Goal: Task Accomplishment & Management: Manage account settings

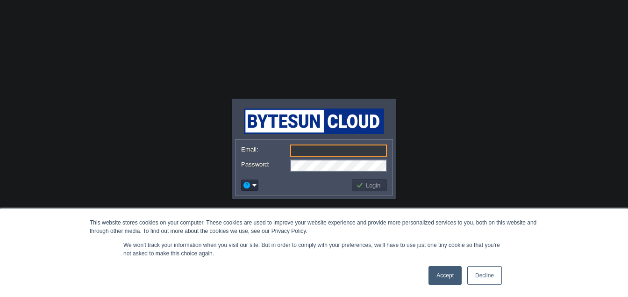
click at [348, 268] on div "Accept Decline" at bounding box center [297, 275] width 415 height 24
click at [451, 270] on link "Accept" at bounding box center [445, 275] width 33 height 19
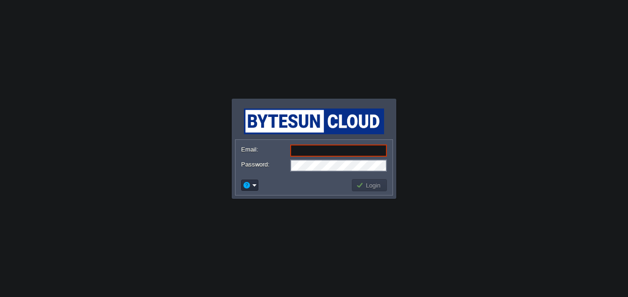
click at [330, 148] on input "Email:" at bounding box center [338, 150] width 97 height 12
click at [277, 57] on body "This website stores cookies on your computer. These cookies are used to improve…" at bounding box center [314, 148] width 628 height 297
click at [519, 172] on body "This website stores cookies on your computer. These cookies are used to improve…" at bounding box center [314, 148] width 628 height 297
click at [305, 143] on form "Email: Password:" at bounding box center [314, 158] width 157 height 36
click at [307, 149] on input "Email:" at bounding box center [338, 150] width 97 height 12
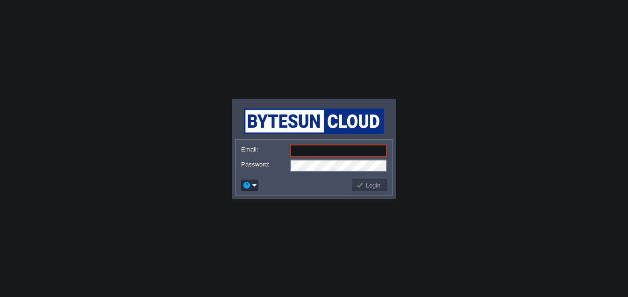
type input "[EMAIL_ADDRESS][PERSON_NAME][DOMAIN_NAME]"
click at [366, 189] on button "Login" at bounding box center [369, 185] width 27 height 8
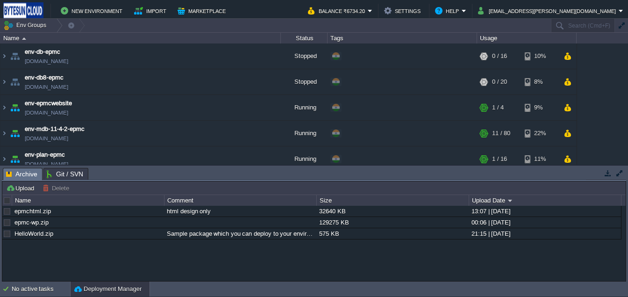
click at [101, 293] on button "Deployment Manager" at bounding box center [107, 288] width 67 height 9
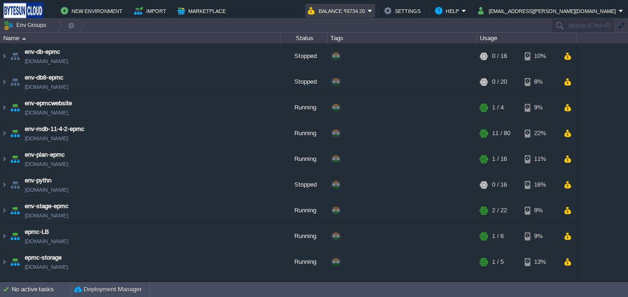
click at [368, 14] on button "Balance ₹6734.20" at bounding box center [338, 10] width 60 height 11
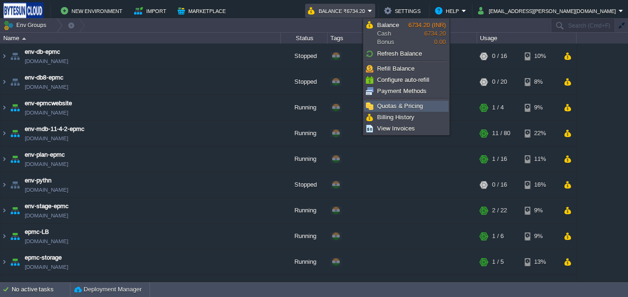
click at [397, 106] on span "Quotas & Pricing" at bounding box center [400, 105] width 46 height 7
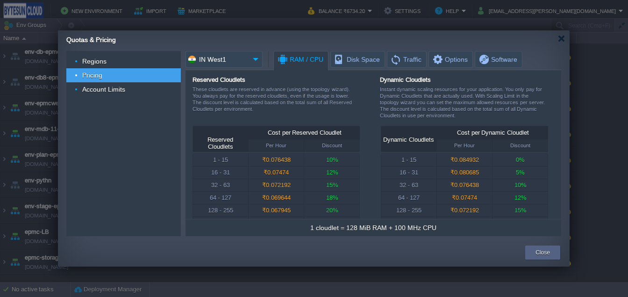
click at [230, 164] on div "1 - 15" at bounding box center [220, 160] width 55 height 12
click at [357, 66] on span "Disk Space" at bounding box center [357, 59] width 46 height 16
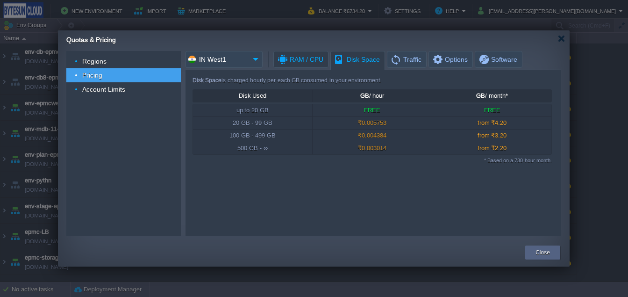
click at [316, 64] on span "RAM / CPU" at bounding box center [300, 59] width 47 height 16
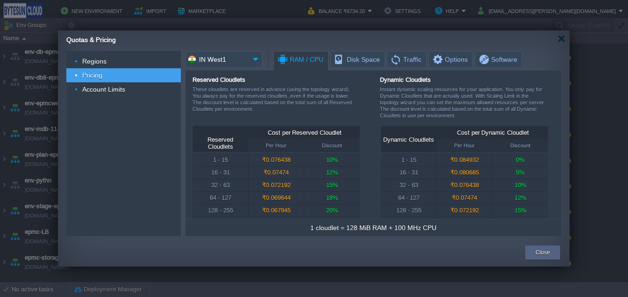
click at [223, 163] on div "1 - 15" at bounding box center [220, 160] width 55 height 12
drag, startPoint x: 352, startPoint y: 227, endPoint x: 457, endPoint y: 226, distance: 104.7
click at [457, 226] on td "1 cloudlet = 128 MiB RAM + 100 MHz CPU" at bounding box center [373, 228] width 371 height 12
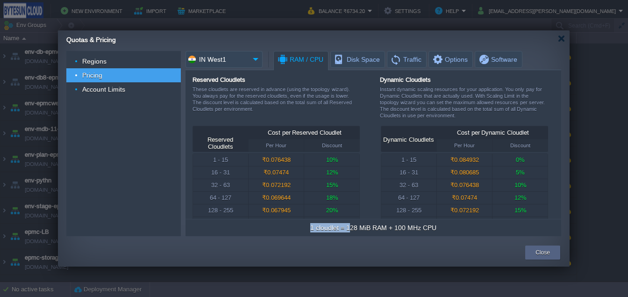
click at [457, 226] on td "1 cloudlet = 128 MiB RAM + 100 MHz CPU" at bounding box center [373, 228] width 371 height 12
drag, startPoint x: 210, startPoint y: 163, endPoint x: 235, endPoint y: 163, distance: 24.3
click at [235, 163] on div "1 - 15" at bounding box center [220, 160] width 55 height 12
drag, startPoint x: 399, startPoint y: 228, endPoint x: 440, endPoint y: 228, distance: 41.1
click at [440, 228] on td "1 cloudlet = 128 MiB RAM + 100 MHz CPU" at bounding box center [373, 228] width 371 height 12
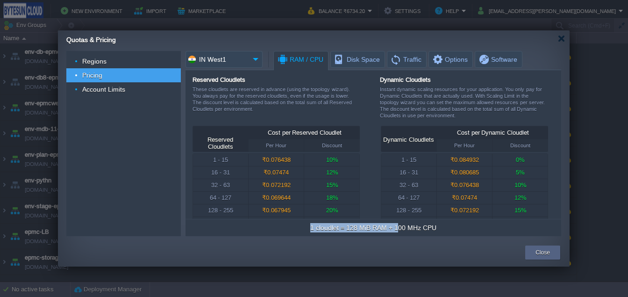
click at [401, 226] on div "1 cloudlet = 128 MiB RAM + 100 MHz CPU" at bounding box center [373, 227] width 126 height 9
click at [352, 230] on div "1 cloudlet = 128 MiB RAM + 100 MHz CPU" at bounding box center [373, 227] width 126 height 9
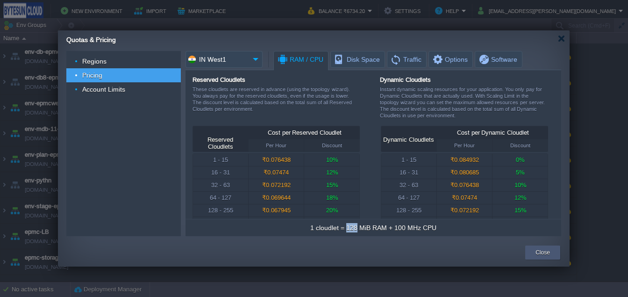
click at [545, 254] on button "Close" at bounding box center [543, 252] width 14 height 9
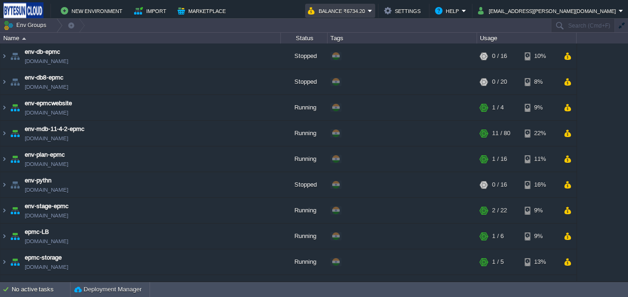
click at [368, 8] on button "Balance ₹6734.20" at bounding box center [338, 10] width 60 height 11
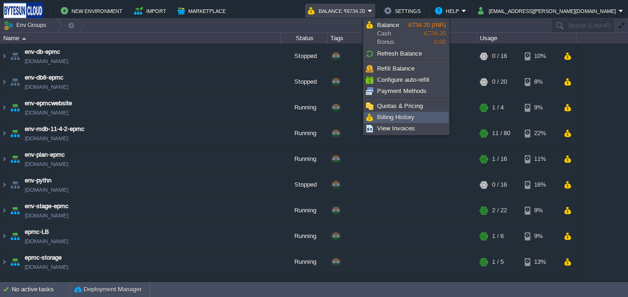
click at [387, 117] on span "Billing History" at bounding box center [395, 117] width 37 height 7
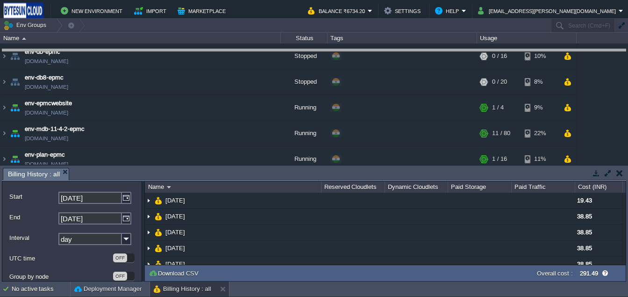
drag, startPoint x: 237, startPoint y: 178, endPoint x: 231, endPoint y: 59, distance: 118.9
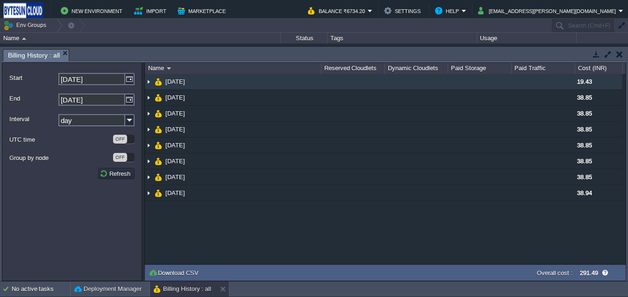
click at [147, 82] on img at bounding box center [148, 81] width 7 height 15
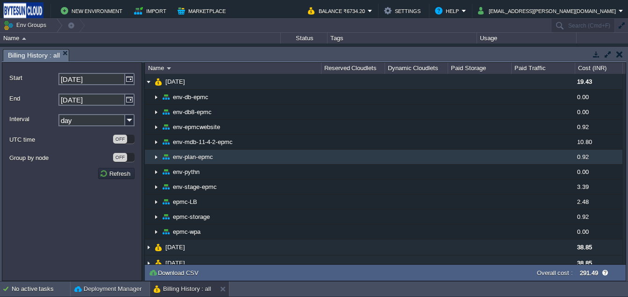
click at [158, 158] on img at bounding box center [155, 157] width 7 height 14
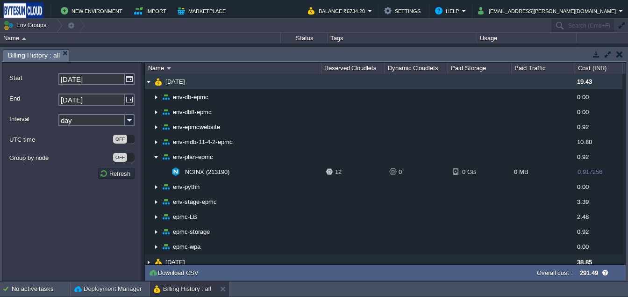
click at [151, 80] on img at bounding box center [148, 81] width 7 height 15
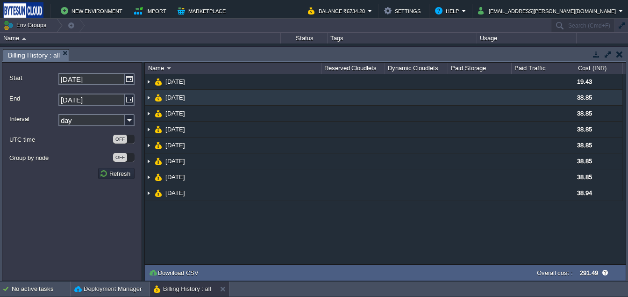
click at [147, 96] on img at bounding box center [148, 97] width 7 height 15
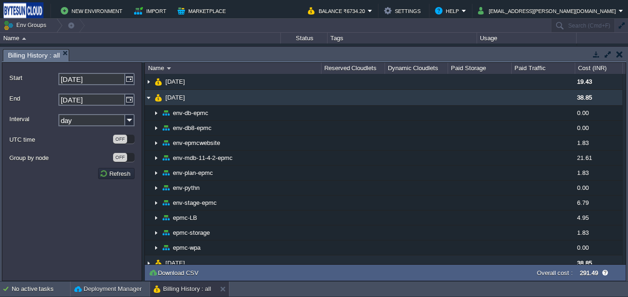
click at [148, 94] on img at bounding box center [148, 97] width 7 height 15
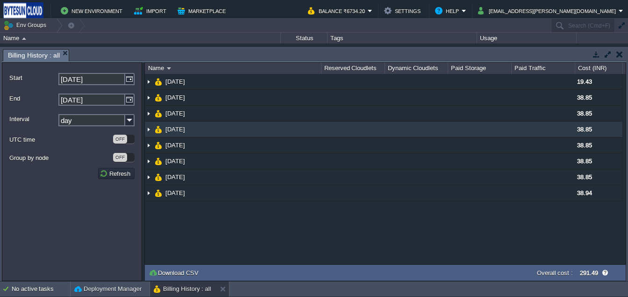
click at [147, 133] on img at bounding box center [148, 129] width 7 height 15
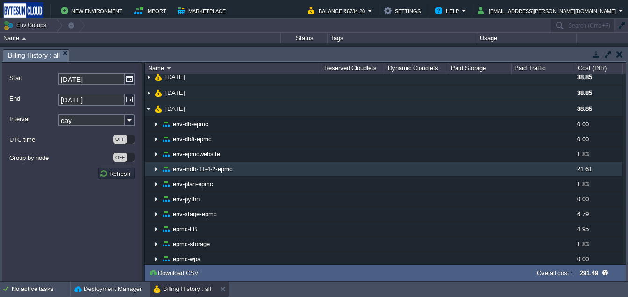
scroll to position [21, 0]
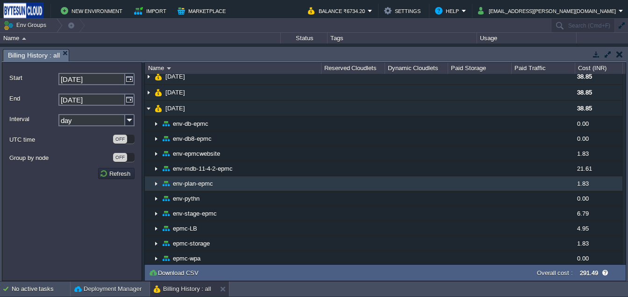
click at [157, 184] on img at bounding box center [155, 183] width 7 height 14
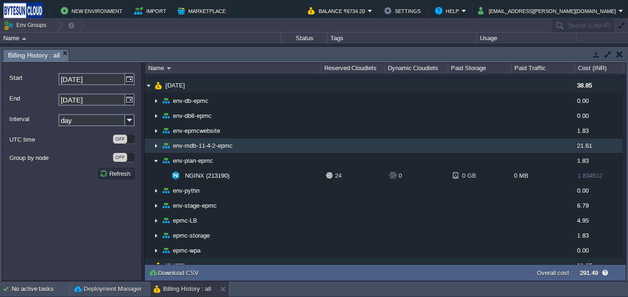
scroll to position [48, 0]
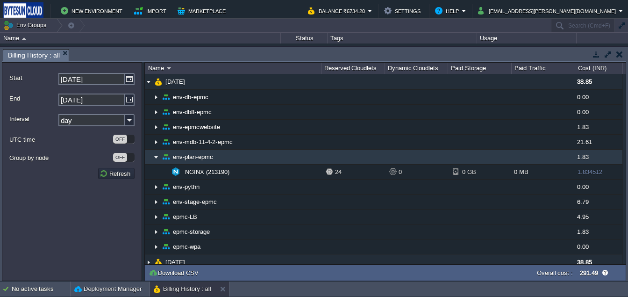
click at [155, 159] on img at bounding box center [155, 157] width 7 height 14
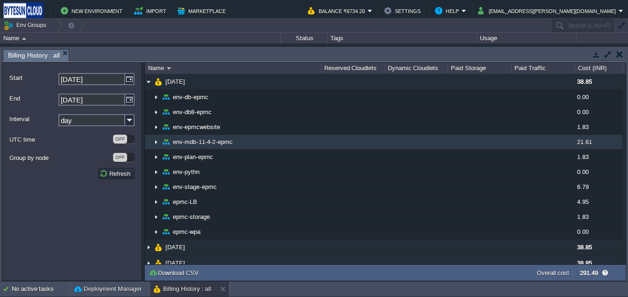
click at [158, 140] on img at bounding box center [155, 142] width 7 height 14
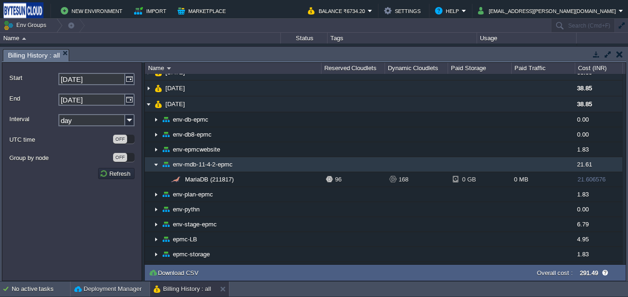
scroll to position [0, 0]
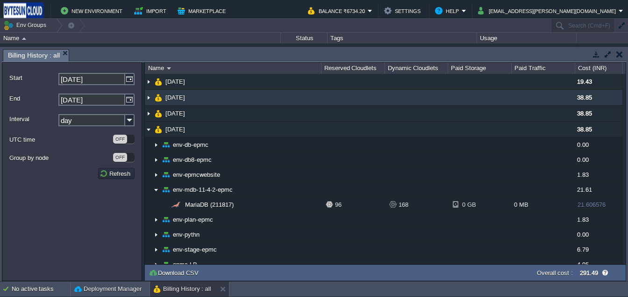
click at [149, 98] on img at bounding box center [148, 97] width 7 height 15
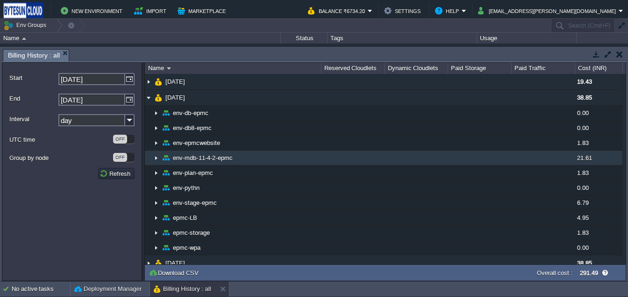
click at [158, 158] on img at bounding box center [155, 158] width 7 height 14
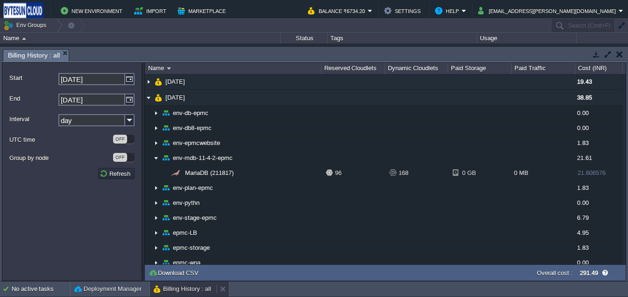
click at [165, 291] on button "Billing History : all" at bounding box center [182, 288] width 57 height 9
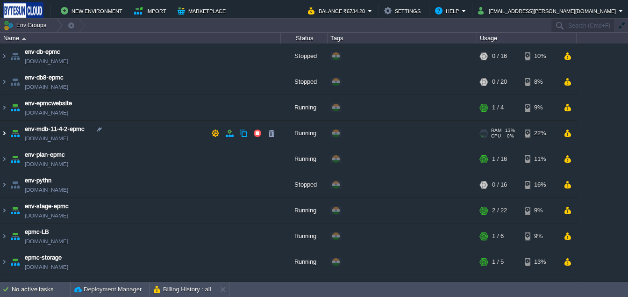
click at [5, 133] on img at bounding box center [3, 133] width 7 height 25
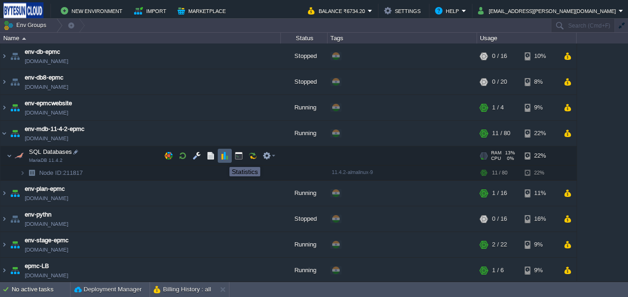
click at [222, 158] on button "button" at bounding box center [225, 155] width 8 height 8
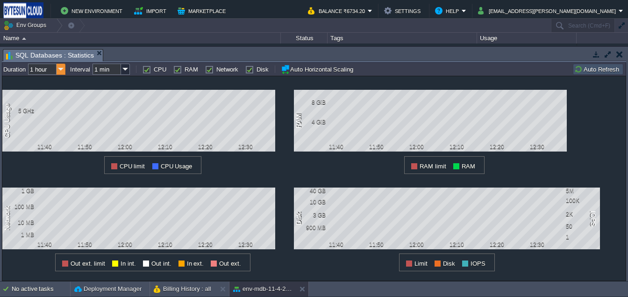
click at [60, 71] on img at bounding box center [61, 69] width 9 height 11
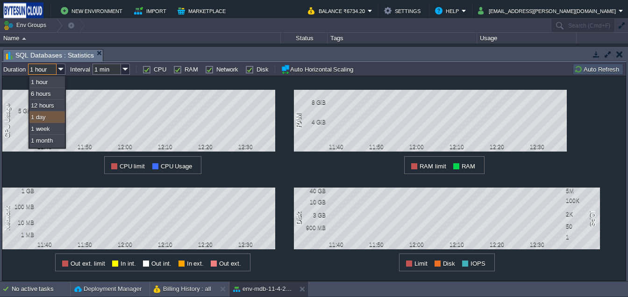
click at [50, 122] on div "1 day" at bounding box center [47, 117] width 36 height 12
type input "1 day"
type input "1 hour"
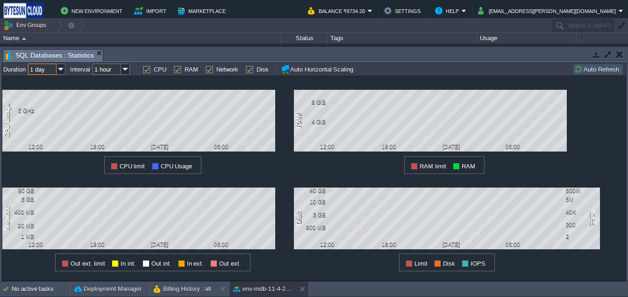
click at [154, 71] on label "CPU" at bounding box center [160, 69] width 13 height 7
click at [149, 71] on input "CPU" at bounding box center [146, 69] width 6 height 6
checkbox input "false"
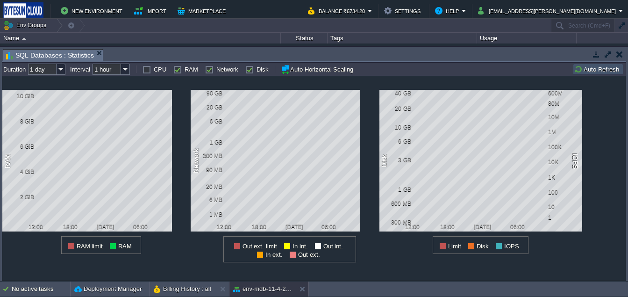
click at [216, 71] on label "Network" at bounding box center [227, 69] width 22 height 7
click at [207, 71] on input "Network" at bounding box center [208, 69] width 6 height 6
checkbox input "false"
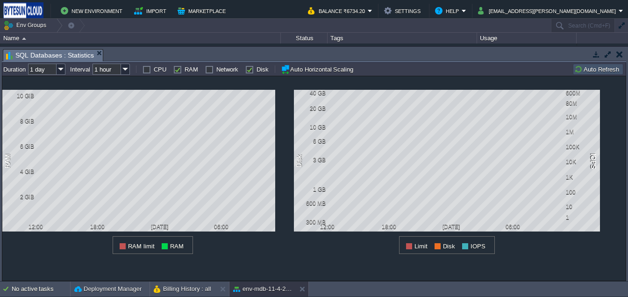
click at [257, 72] on label "Disk" at bounding box center [263, 69] width 12 height 7
click at [247, 72] on input "Disk" at bounding box center [248, 69] width 6 height 6
checkbox input "false"
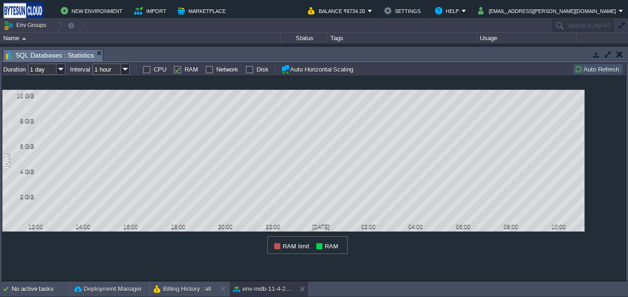
click at [598, 72] on button "Auto Refresh" at bounding box center [598, 69] width 48 height 8
click at [247, 292] on button "env-mdb-11-4-2-epmc" at bounding box center [262, 288] width 59 height 9
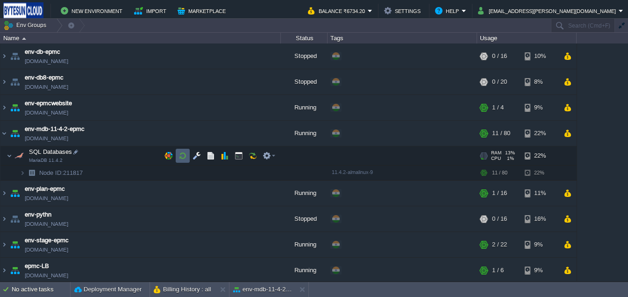
click at [182, 158] on button "button" at bounding box center [183, 155] width 8 height 8
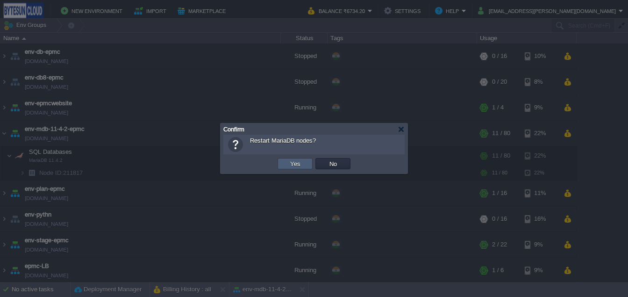
click at [289, 162] on button "Yes" at bounding box center [295, 163] width 16 height 8
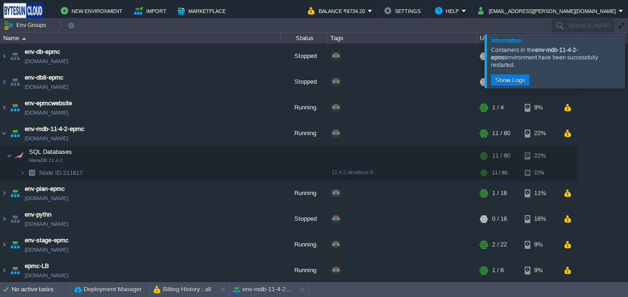
click at [628, 65] on div at bounding box center [639, 60] width 0 height 53
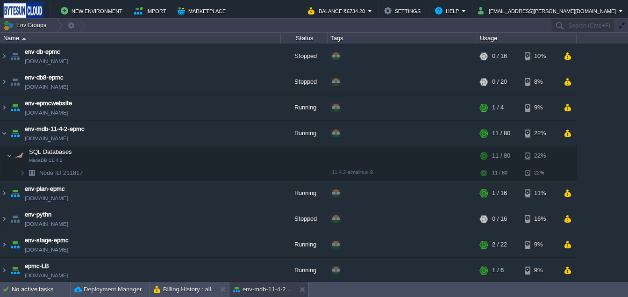
click at [250, 291] on button "env-mdb-11-4-2-epmc" at bounding box center [262, 289] width 59 height 9
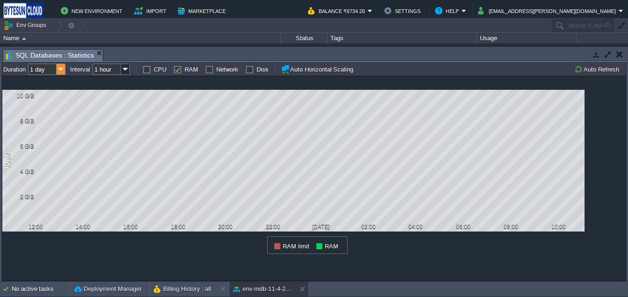
click at [59, 67] on img at bounding box center [61, 69] width 9 height 11
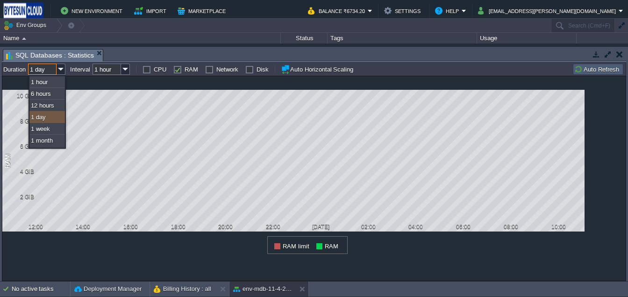
click at [590, 69] on button "Auto Refresh" at bounding box center [598, 69] width 48 height 8
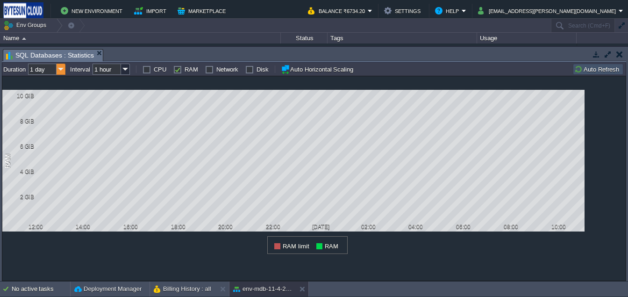
click at [64, 71] on img at bounding box center [61, 69] width 9 height 11
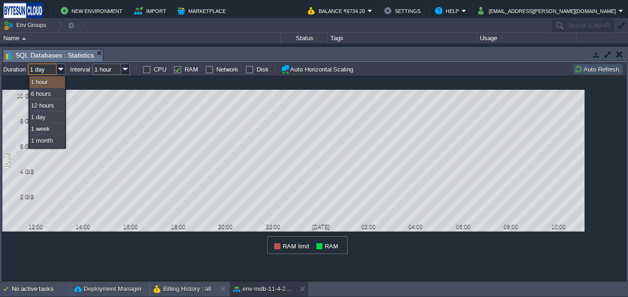
click at [51, 79] on div "1 hour" at bounding box center [47, 82] width 36 height 12
type input "1 hour"
type input "1 min"
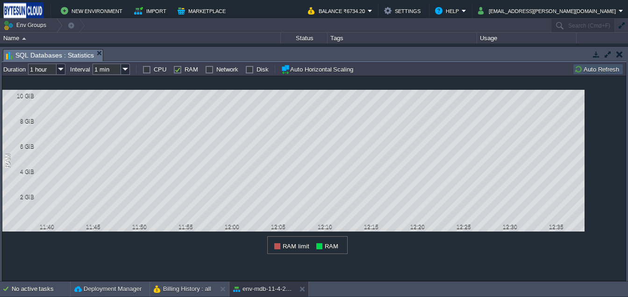
click at [589, 71] on button "Auto Refresh" at bounding box center [598, 69] width 48 height 8
click at [258, 284] on button "env-mdb-11-4-2-epmc" at bounding box center [262, 288] width 59 height 9
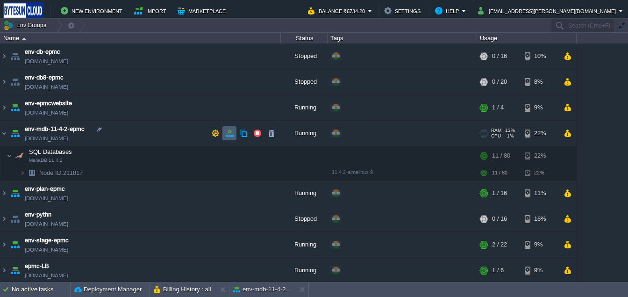
click at [229, 134] on button "button" at bounding box center [229, 133] width 8 height 8
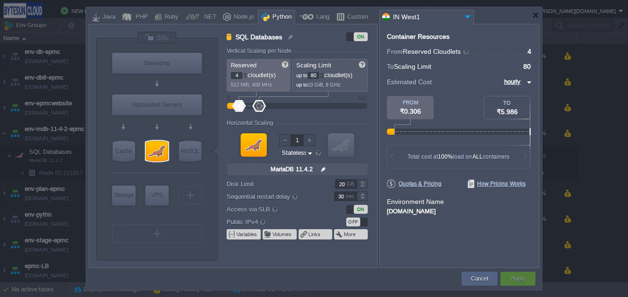
click at [245, 78] on div at bounding box center [245, 77] width 5 height 3
click at [246, 74] on div at bounding box center [245, 73] width 5 height 3
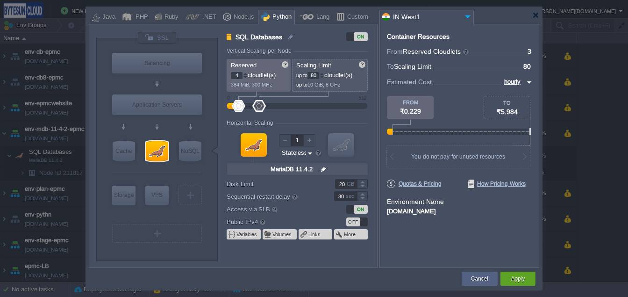
click at [246, 74] on div at bounding box center [245, 73] width 5 height 3
click at [245, 78] on div at bounding box center [245, 77] width 5 height 3
type input "1"
click at [245, 78] on div at bounding box center [245, 77] width 5 height 3
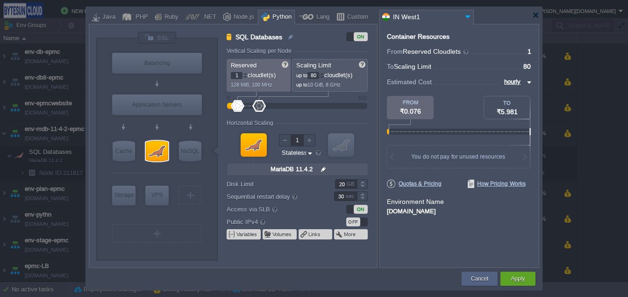
click at [529, 85] on img at bounding box center [527, 82] width 7 height 11
click at [518, 94] on div "monthly" at bounding box center [516, 92] width 32 height 11
type input "monthly"
click at [521, 278] on button "Apply" at bounding box center [518, 278] width 14 height 9
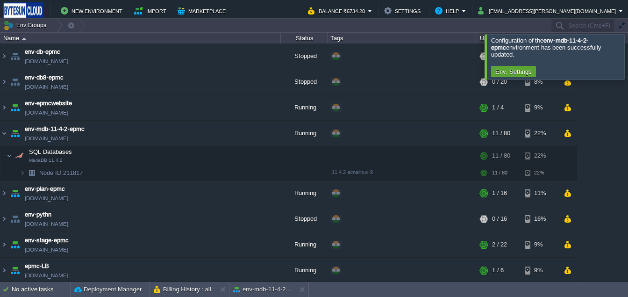
click at [628, 43] on div at bounding box center [639, 56] width 0 height 45
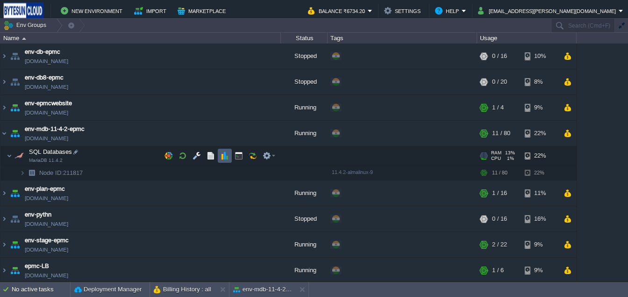
click at [226, 150] on td at bounding box center [225, 156] width 14 height 14
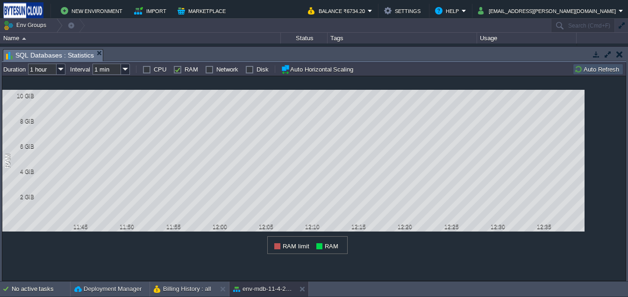
click at [598, 69] on button "Auto Refresh" at bounding box center [598, 69] width 48 height 8
click at [127, 71] on img at bounding box center [125, 69] width 9 height 11
click at [111, 113] on div "1 min 5 min 10 min" at bounding box center [111, 94] width 37 height 38
click at [110, 91] on div "5 min" at bounding box center [112, 94] width 36 height 12
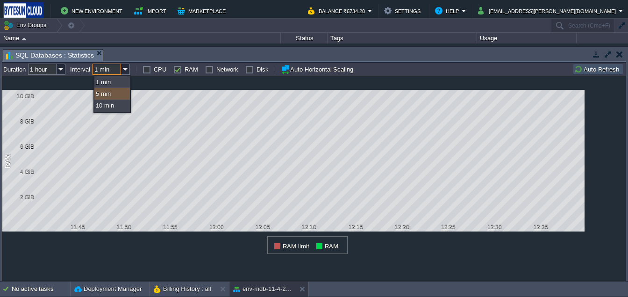
type input "5 min"
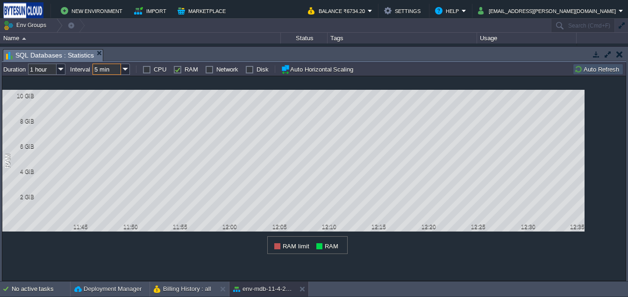
click at [610, 148] on div "1 CPU Usage CPU limit CPU Usage 1 RAM 2 GiB 4 GiB 6 GiB 8 GiB 10 GiB 11:45 11:5…" at bounding box center [314, 178] width 624 height 205
click at [154, 72] on label "CPU" at bounding box center [160, 69] width 13 height 7
click at [149, 72] on input "CPU" at bounding box center [146, 69] width 6 height 6
checkbox input "true"
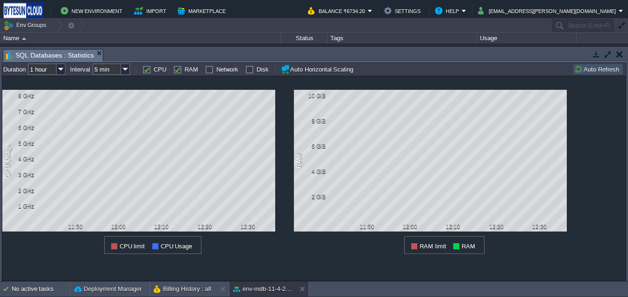
click at [212, 75] on td "Network" at bounding box center [221, 69] width 33 height 11
click at [216, 73] on label "Network" at bounding box center [227, 69] width 22 height 7
click at [208, 72] on input "Network" at bounding box center [208, 69] width 6 height 6
checkbox input "true"
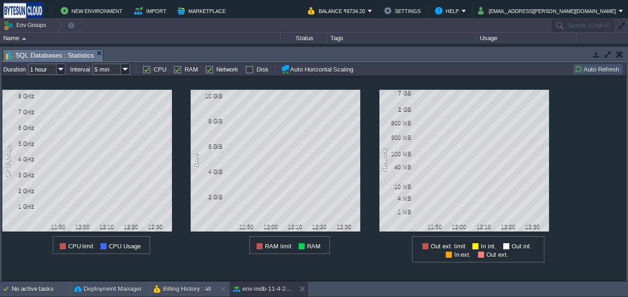
click at [40, 74] on input "1 hour" at bounding box center [42, 69] width 29 height 11
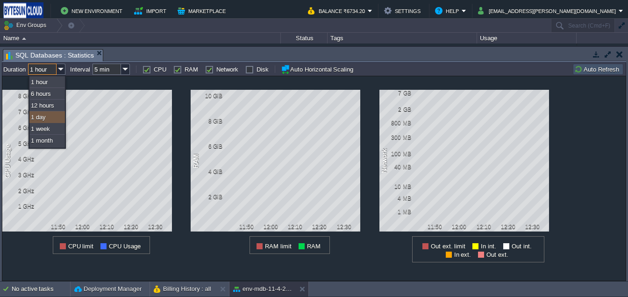
click at [52, 119] on div "1 day" at bounding box center [47, 117] width 36 height 12
type input "1 day"
type input "1 hour"
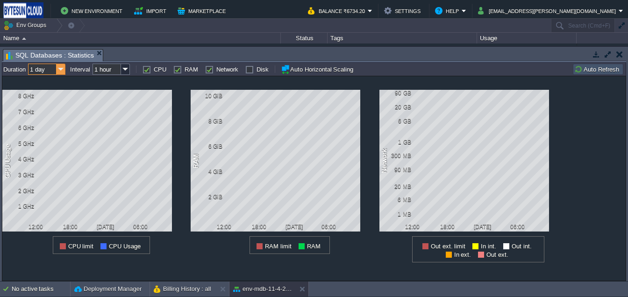
click at [65, 68] on img at bounding box center [61, 69] width 9 height 11
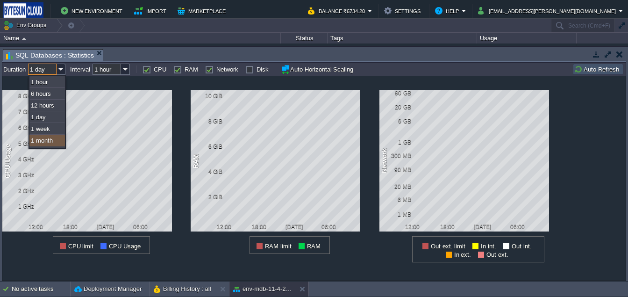
click at [51, 145] on div "1 month" at bounding box center [47, 141] width 36 height 12
type input "1 month"
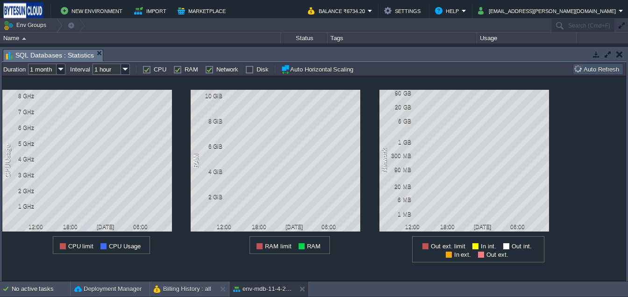
click at [9, 235] on div "1 CPU Usage 8 GHz 7 GHz 6 GHz 5 GHz 4 GHz 3 GHz 2 GHz 1 GHz 12:00 18:00 [DATE] …" at bounding box center [96, 165] width 188 height 178
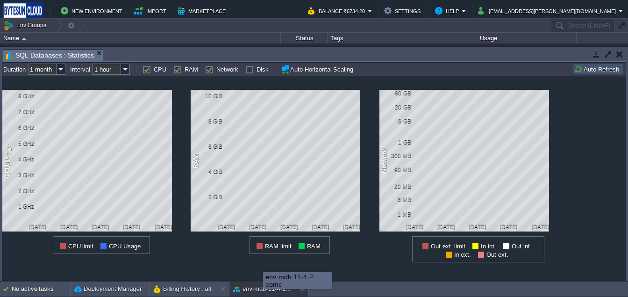
click at [264, 287] on div "env-mdb-11-4-2-epmc" at bounding box center [298, 281] width 68 height 16
click at [256, 288] on button "env-mdb-11-4-2-epmc" at bounding box center [262, 288] width 59 height 9
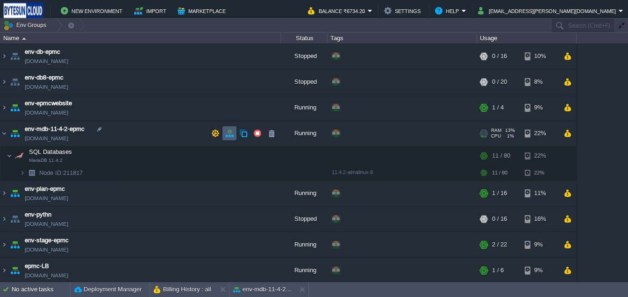
click at [226, 136] on button "button" at bounding box center [229, 133] width 8 height 8
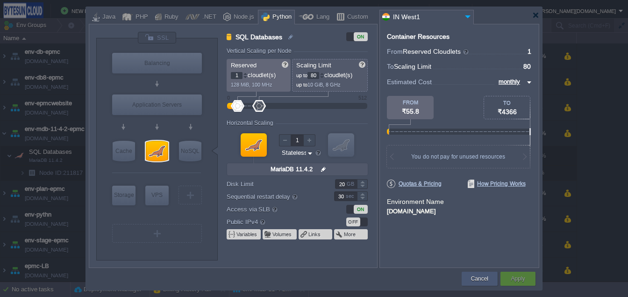
click at [482, 280] on button "Cancel" at bounding box center [479, 278] width 17 height 9
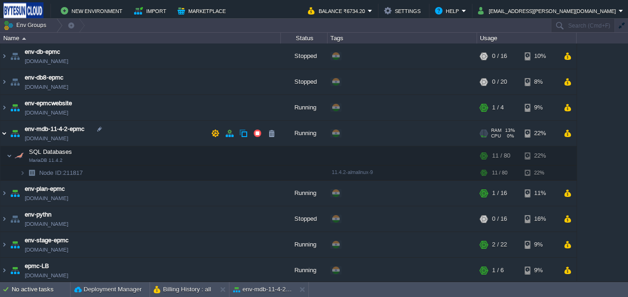
click at [6, 134] on img at bounding box center [3, 133] width 7 height 25
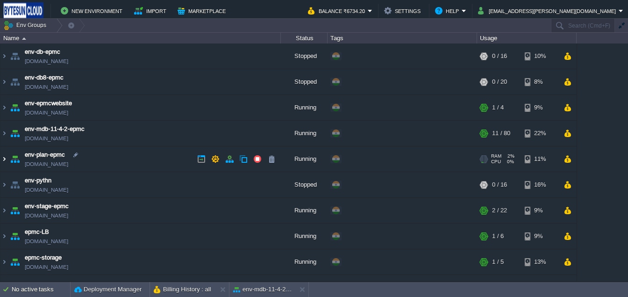
click at [4, 155] on img at bounding box center [3, 158] width 7 height 25
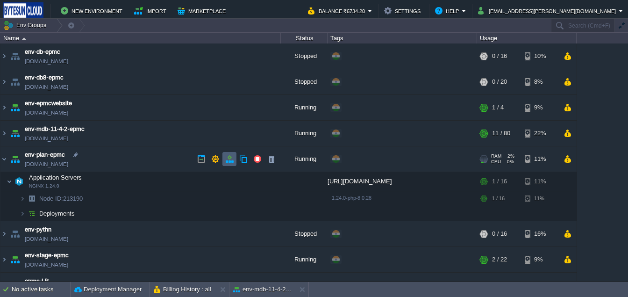
click at [228, 164] on td at bounding box center [229, 159] width 14 height 14
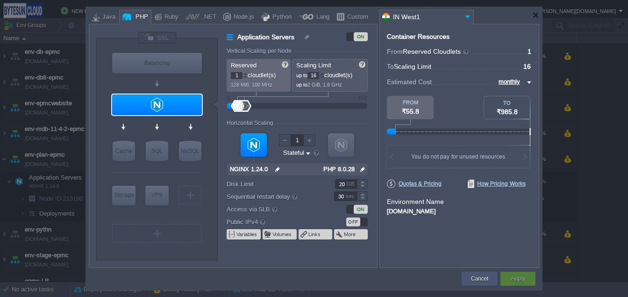
click at [477, 276] on button "Cancel" at bounding box center [479, 278] width 17 height 9
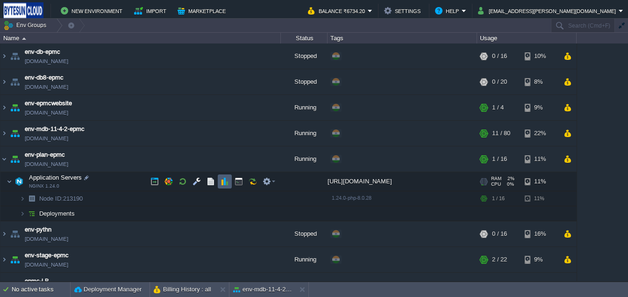
click at [222, 183] on button "button" at bounding box center [225, 181] width 8 height 8
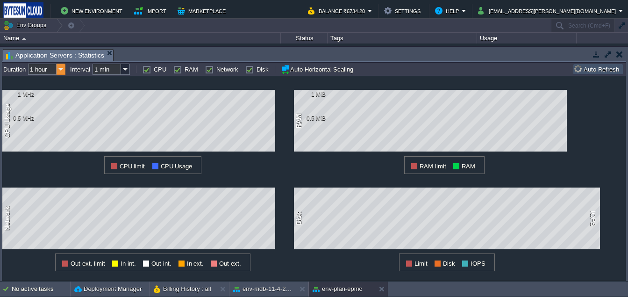
click at [58, 68] on img at bounding box center [61, 69] width 9 height 11
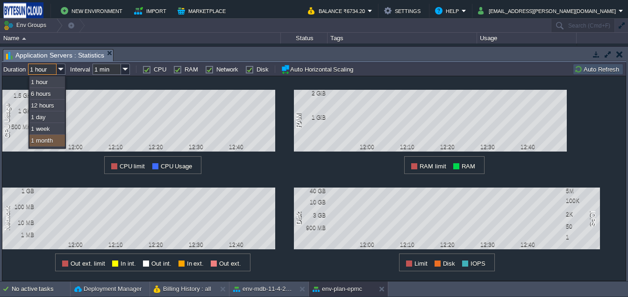
click at [46, 140] on div "1 month" at bounding box center [47, 141] width 36 height 12
type input "1 month"
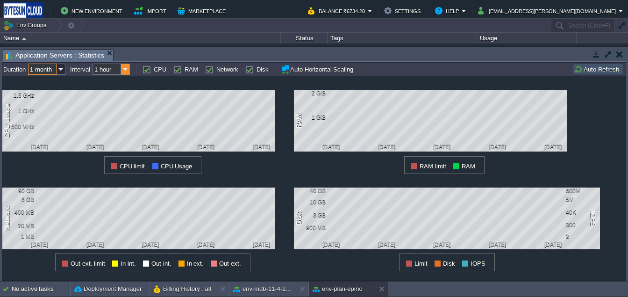
click at [127, 71] on img at bounding box center [125, 69] width 9 height 11
click at [115, 99] on div "1 day" at bounding box center [112, 94] width 36 height 12
type input "1 day"
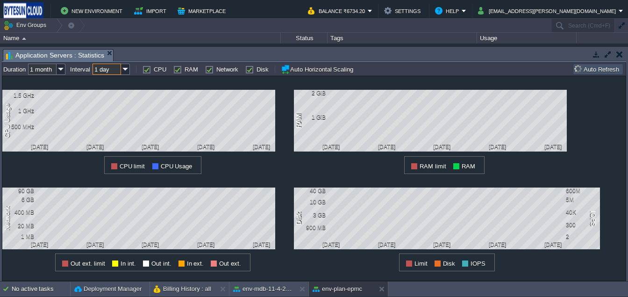
click at [615, 153] on div "1 CPU Usage 1.5 GHz 1 GHz 500 MHz [DATE] [DATE] [DATE] [DATE] [DATE] CPU limit …" at bounding box center [314, 178] width 624 height 205
click at [344, 290] on button "env-plan-epmc" at bounding box center [338, 288] width 50 height 9
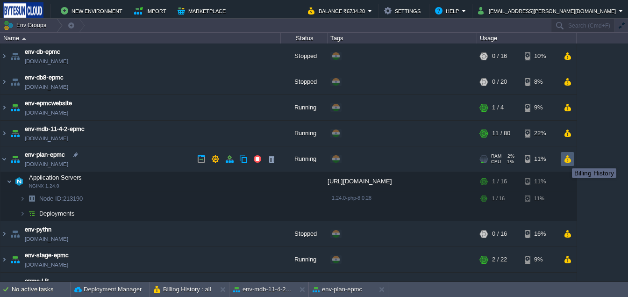
click at [565, 160] on button "button" at bounding box center [568, 159] width 8 height 8
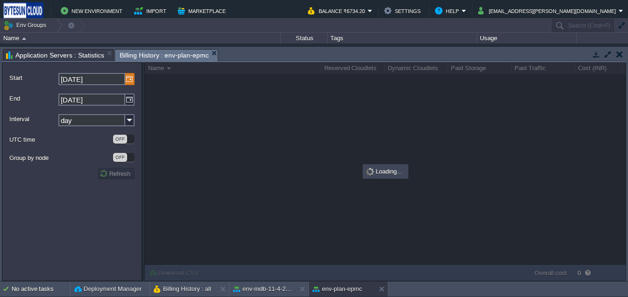
click at [129, 80] on img at bounding box center [129, 79] width 9 height 12
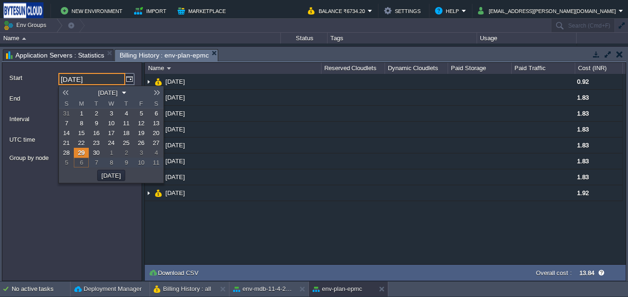
click at [233, 232] on div "NaN.00 [DATE] 0.92 [DATE] 1.83 [DATE] 1.83 [DATE] 1.83 [DATE] 1.83 [DATE] 1.83 …" at bounding box center [385, 169] width 481 height 190
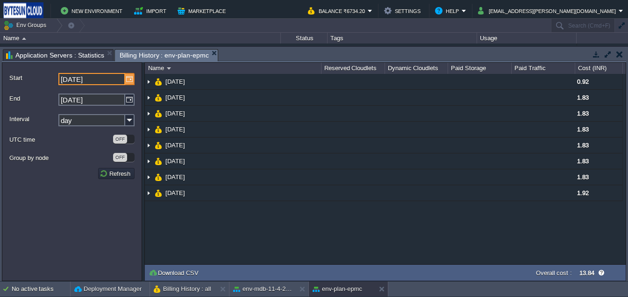
click at [131, 82] on img at bounding box center [129, 79] width 9 height 12
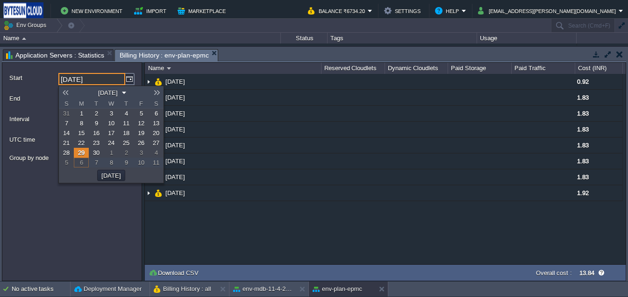
click at [83, 114] on link "1" at bounding box center [81, 113] width 15 height 10
type input "[DATE]"
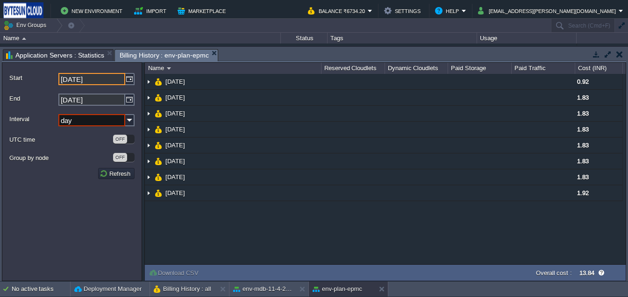
click at [125, 102] on input "[DATE]" at bounding box center [91, 99] width 67 height 12
click at [129, 102] on img at bounding box center [129, 99] width 9 height 12
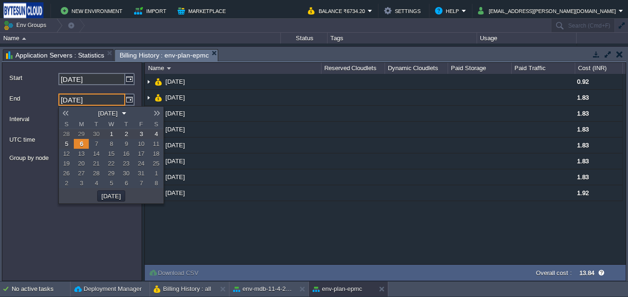
click at [114, 133] on link "1" at bounding box center [111, 134] width 15 height 10
type input "[DATE]"
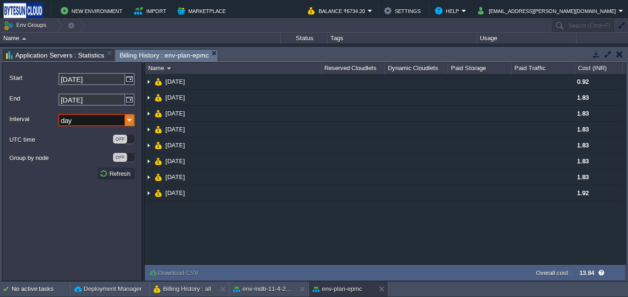
click at [128, 119] on img at bounding box center [129, 120] width 9 height 12
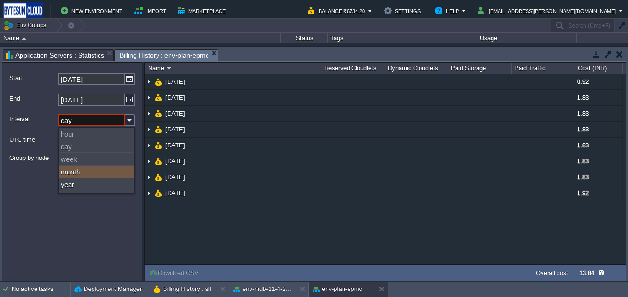
click at [69, 172] on div "month" at bounding box center [96, 171] width 74 height 13
type input "month"
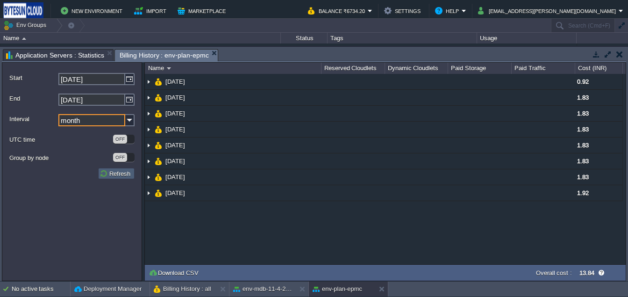
click at [110, 173] on button "Refresh" at bounding box center [117, 173] width 34 height 8
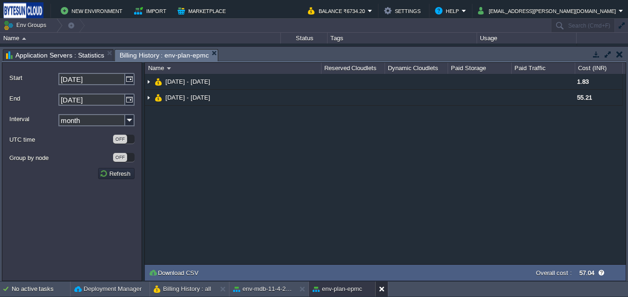
click at [384, 286] on button at bounding box center [383, 288] width 9 height 9
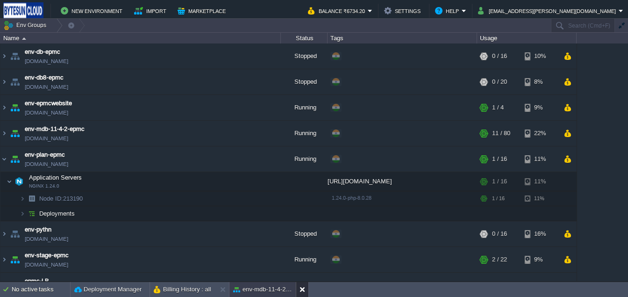
click at [302, 291] on button at bounding box center [304, 289] width 9 height 9
click at [615, 176] on div "env-db-epmc [DOMAIN_NAME] Stopped + Add to Env Group RAM 0% CPU 0% 0 / 16 10% e…" at bounding box center [314, 161] width 628 height 237
click at [3, 131] on img at bounding box center [3, 133] width 7 height 25
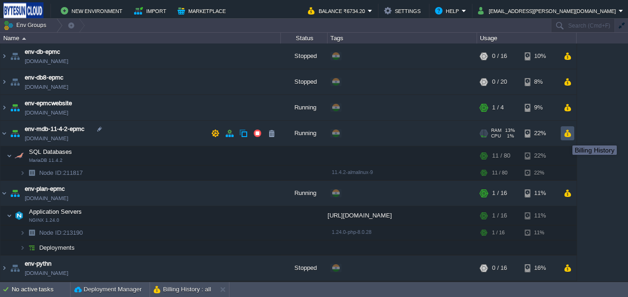
click at [566, 135] on button "button" at bounding box center [568, 133] width 8 height 8
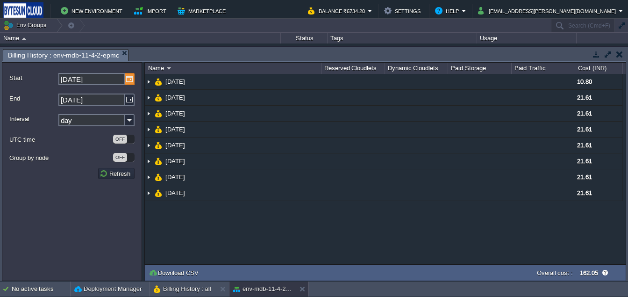
click at [132, 80] on img at bounding box center [129, 79] width 9 height 12
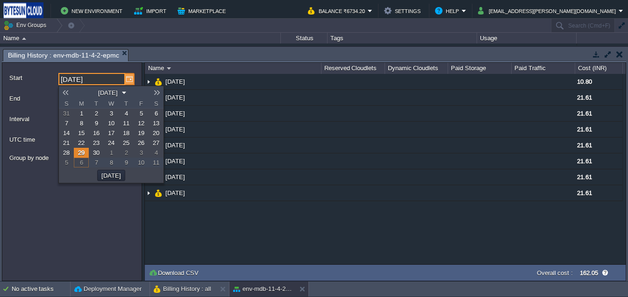
click at [132, 80] on img at bounding box center [129, 79] width 9 height 12
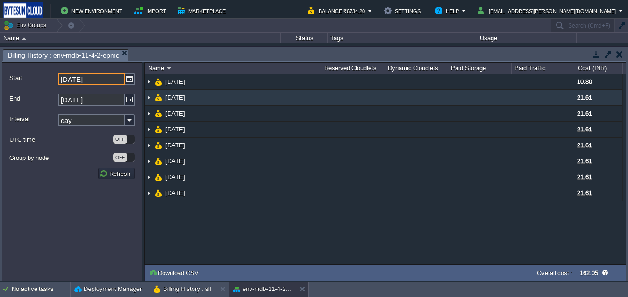
click at [152, 101] on img at bounding box center [148, 97] width 7 height 15
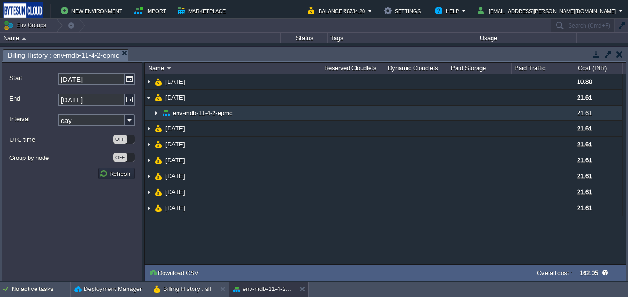
click at [155, 114] on img at bounding box center [155, 113] width 7 height 14
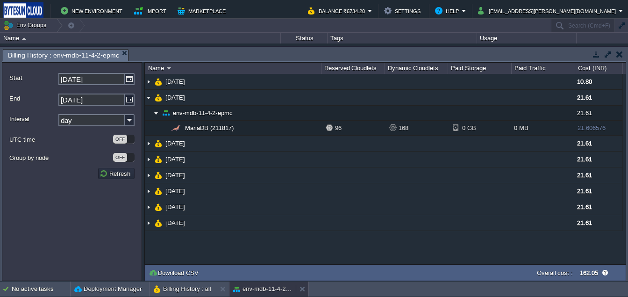
click at [241, 286] on button "env-mdb-11-4-2-epmc" at bounding box center [262, 288] width 59 height 9
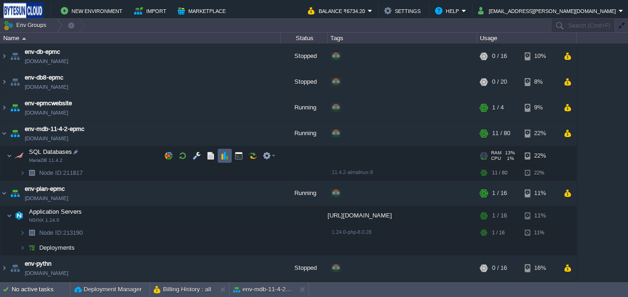
click at [223, 157] on button "button" at bounding box center [225, 155] width 8 height 8
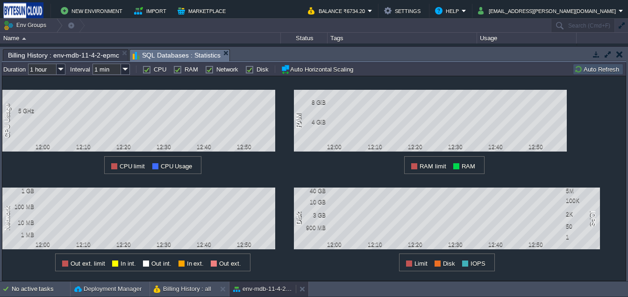
click at [244, 287] on button "env-mdb-11-4-2-epmc" at bounding box center [262, 288] width 59 height 9
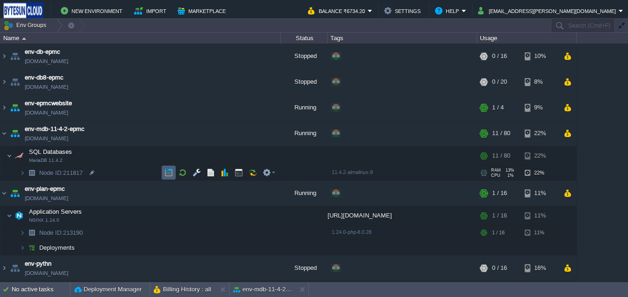
click at [170, 171] on button "button" at bounding box center [169, 172] width 8 height 8
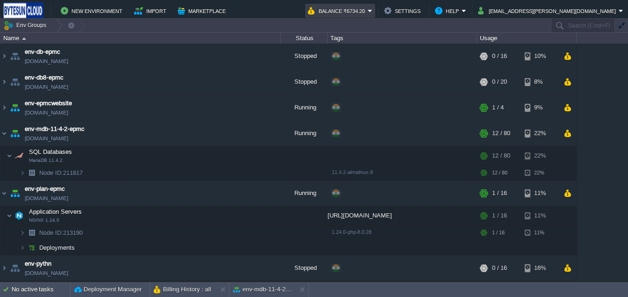
click at [375, 10] on td "Balance ₹6734.20" at bounding box center [340, 11] width 70 height 14
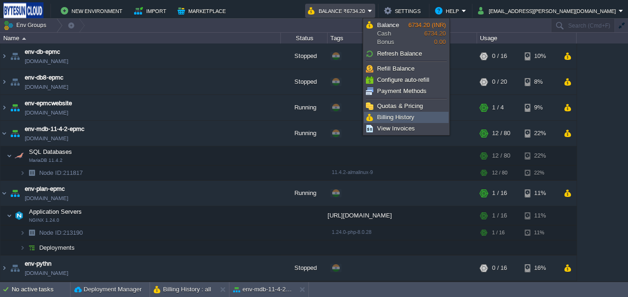
click at [405, 118] on span "Billing History" at bounding box center [395, 117] width 37 height 7
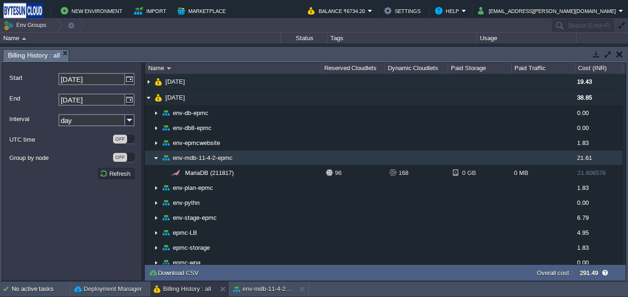
click at [155, 155] on img at bounding box center [155, 158] width 7 height 14
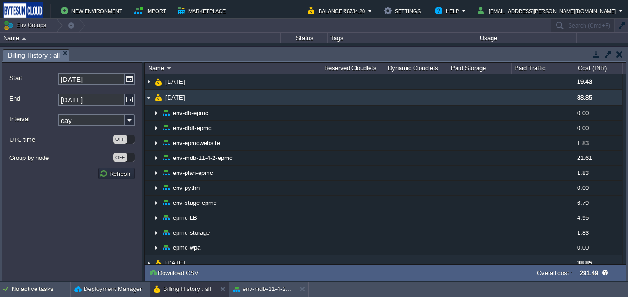
click at [149, 96] on img at bounding box center [148, 97] width 7 height 15
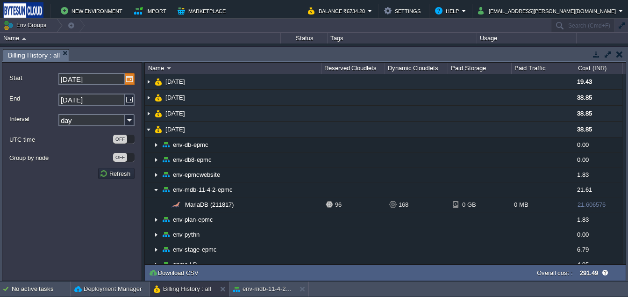
click at [131, 76] on img at bounding box center [129, 79] width 9 height 12
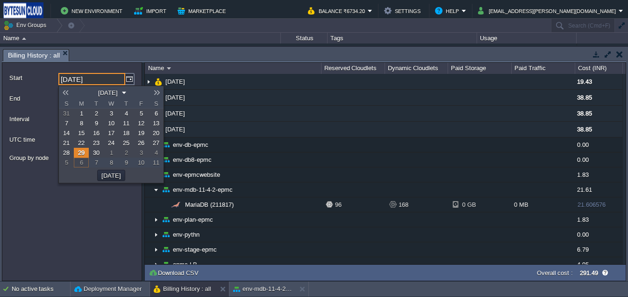
click at [80, 113] on span "1" at bounding box center [81, 113] width 3 height 7
type input "[DATE]"
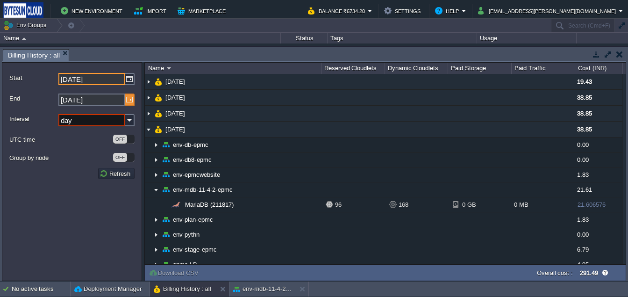
click at [130, 97] on img at bounding box center [129, 99] width 9 height 12
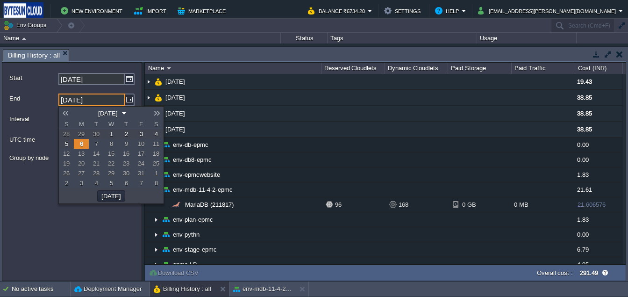
click at [94, 135] on span "30" at bounding box center [96, 133] width 7 height 7
type input "[DATE]"
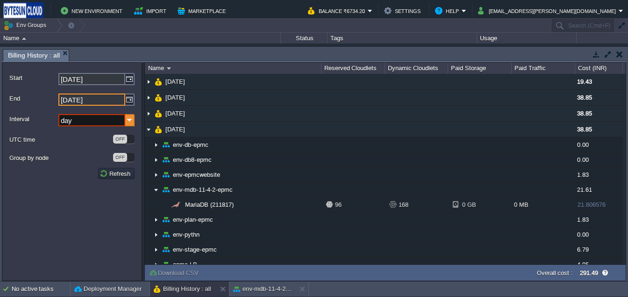
click at [128, 118] on img at bounding box center [129, 120] width 9 height 12
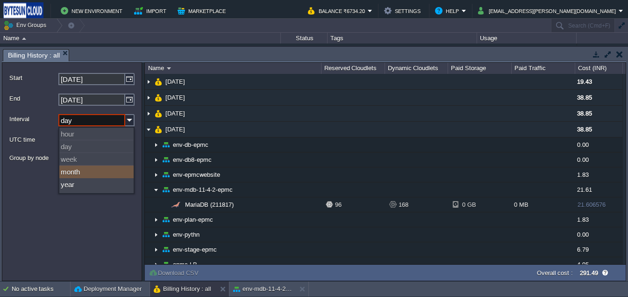
click at [79, 176] on div "month" at bounding box center [96, 171] width 74 height 13
type input "month"
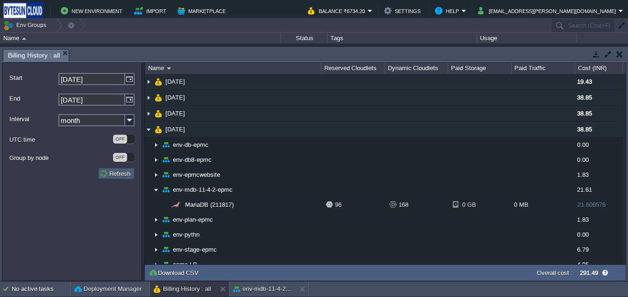
click at [127, 173] on button "Refresh" at bounding box center [117, 173] width 34 height 8
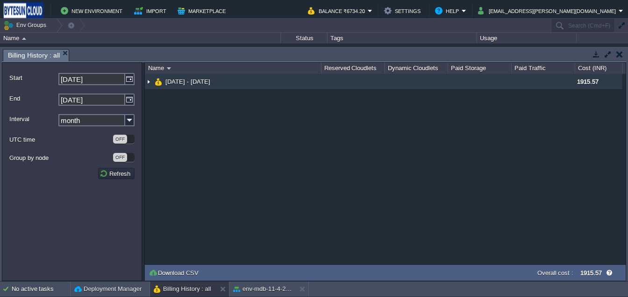
click at [149, 81] on img at bounding box center [148, 81] width 7 height 15
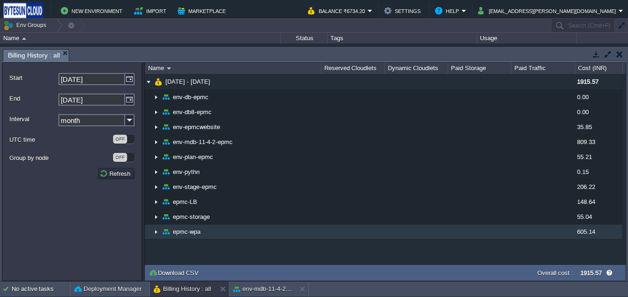
click at [157, 229] on img at bounding box center [155, 231] width 7 height 14
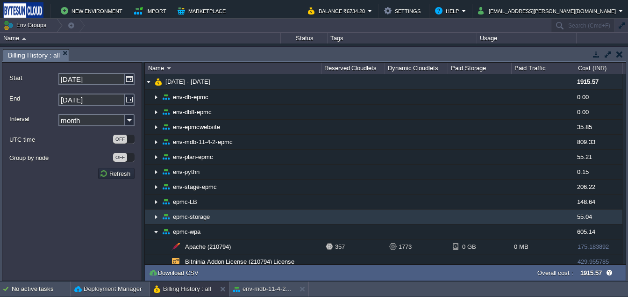
scroll to position [8, 0]
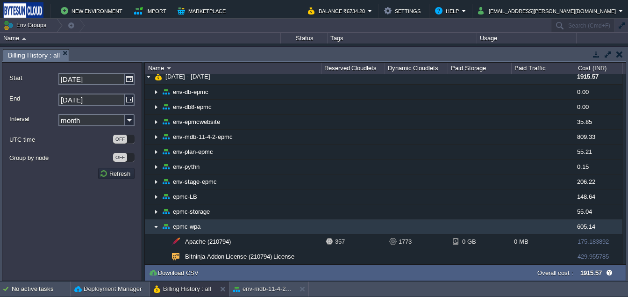
click at [154, 223] on img at bounding box center [155, 226] width 7 height 14
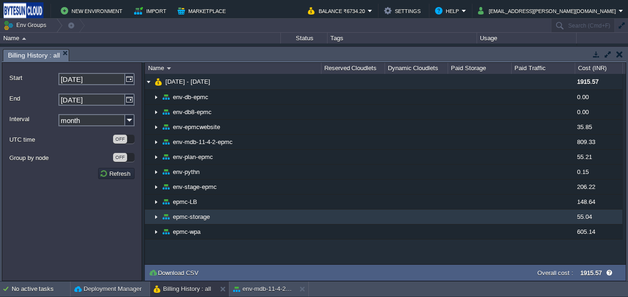
scroll to position [0, 0]
